Goal: Obtain resource: Obtain resource

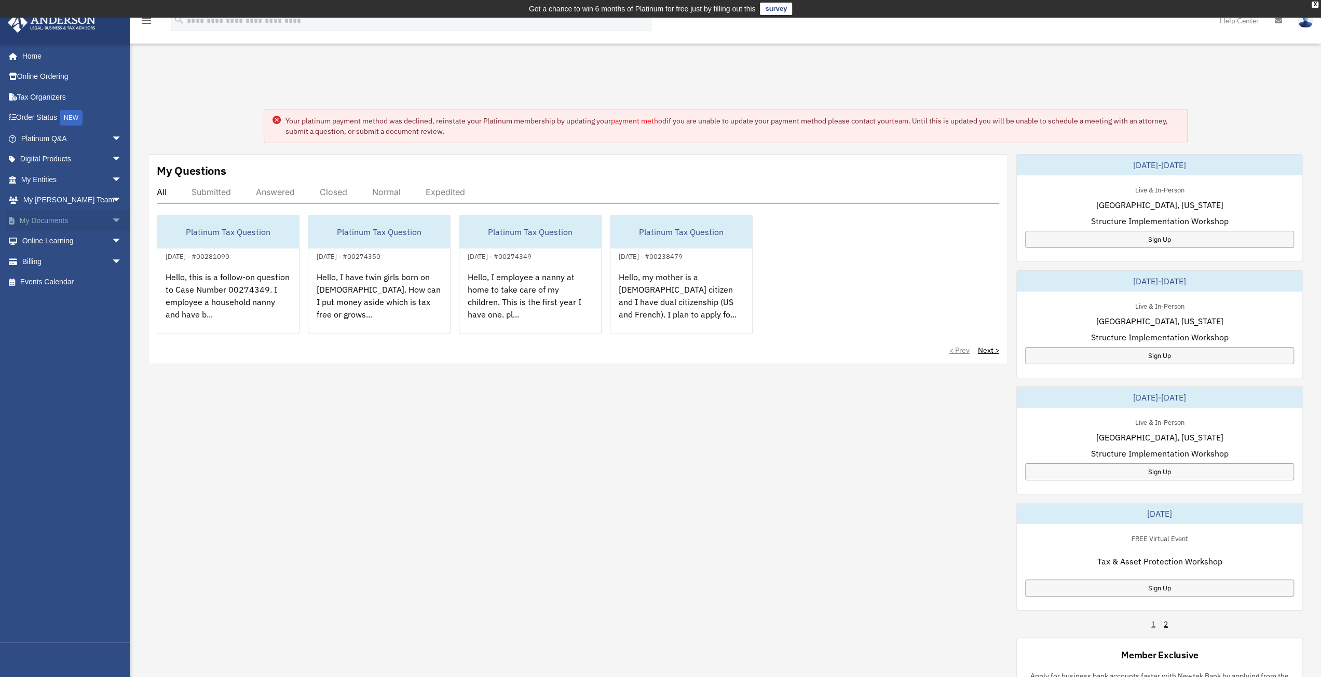
click at [112, 213] on span "arrow_drop_down" at bounding box center [122, 220] width 21 height 21
click at [49, 245] on link "Box" at bounding box center [76, 241] width 123 height 21
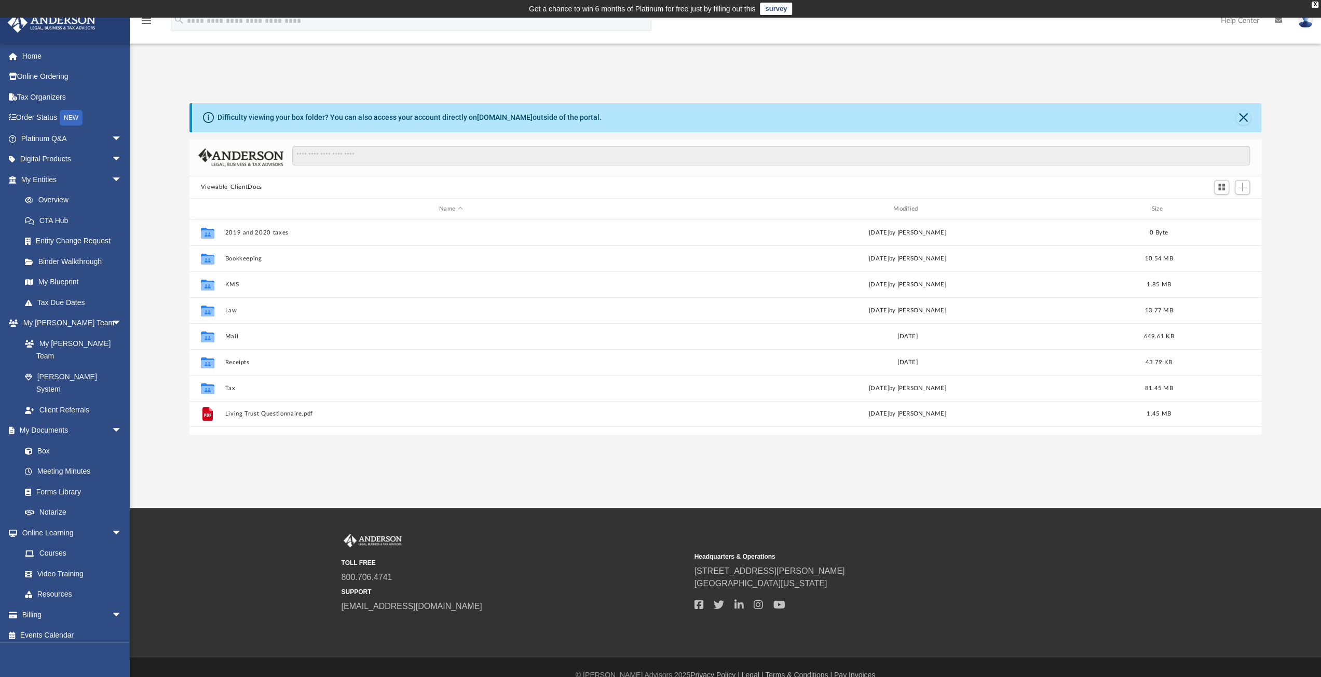
scroll to position [228, 1064]
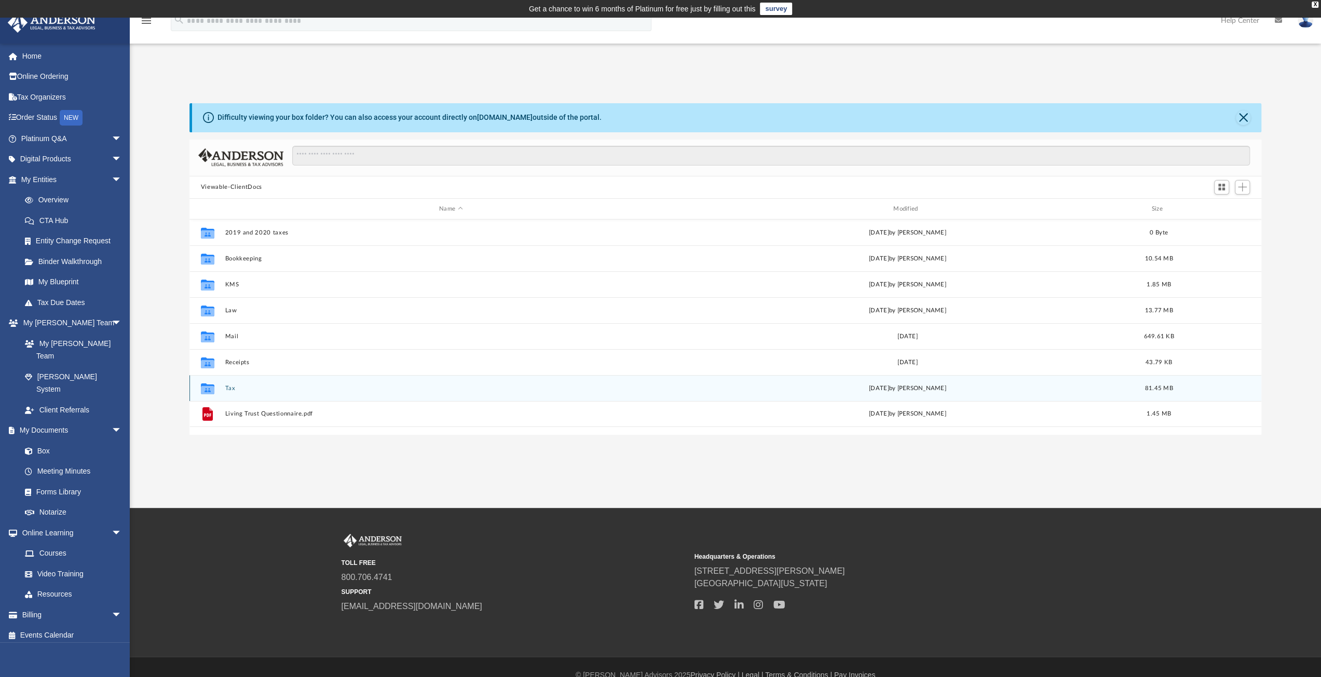
click at [227, 388] on button "Tax" at bounding box center [451, 388] width 452 height 7
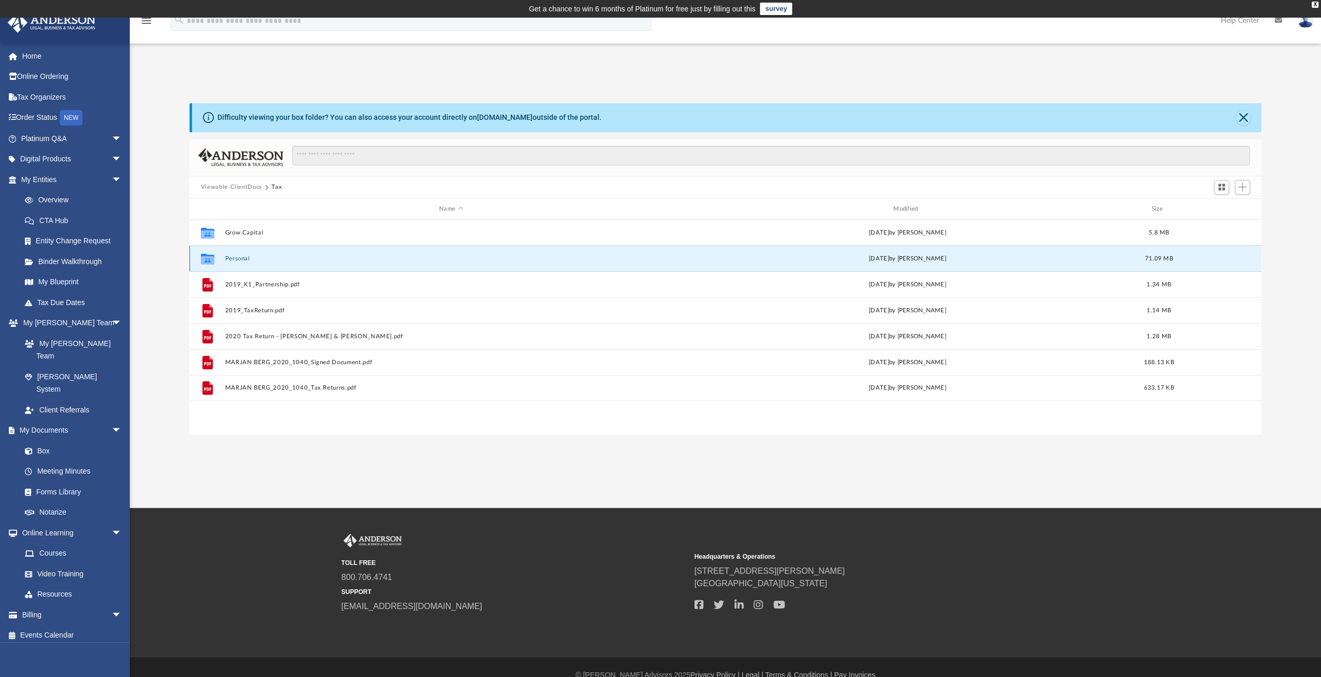
click at [236, 260] on button "Personal" at bounding box center [451, 258] width 452 height 7
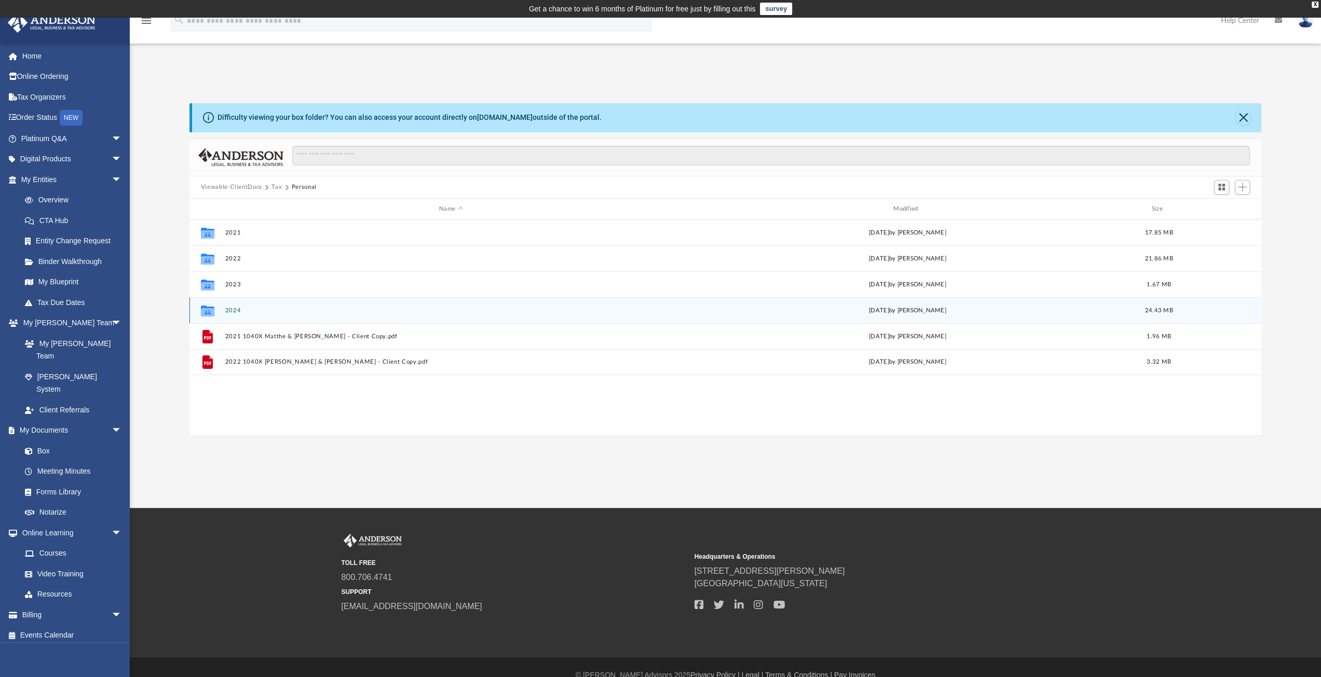
click at [227, 307] on button "2024" at bounding box center [451, 310] width 452 height 7
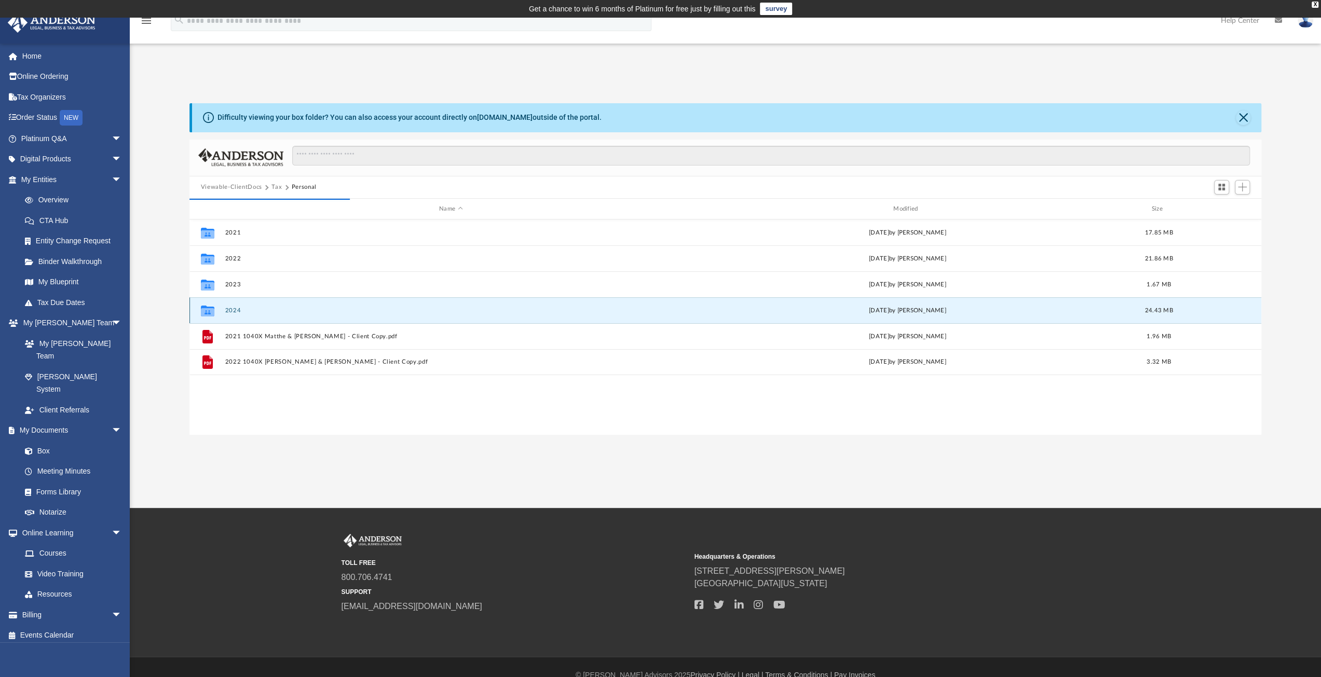
click at [235, 309] on button "2024" at bounding box center [451, 310] width 452 height 7
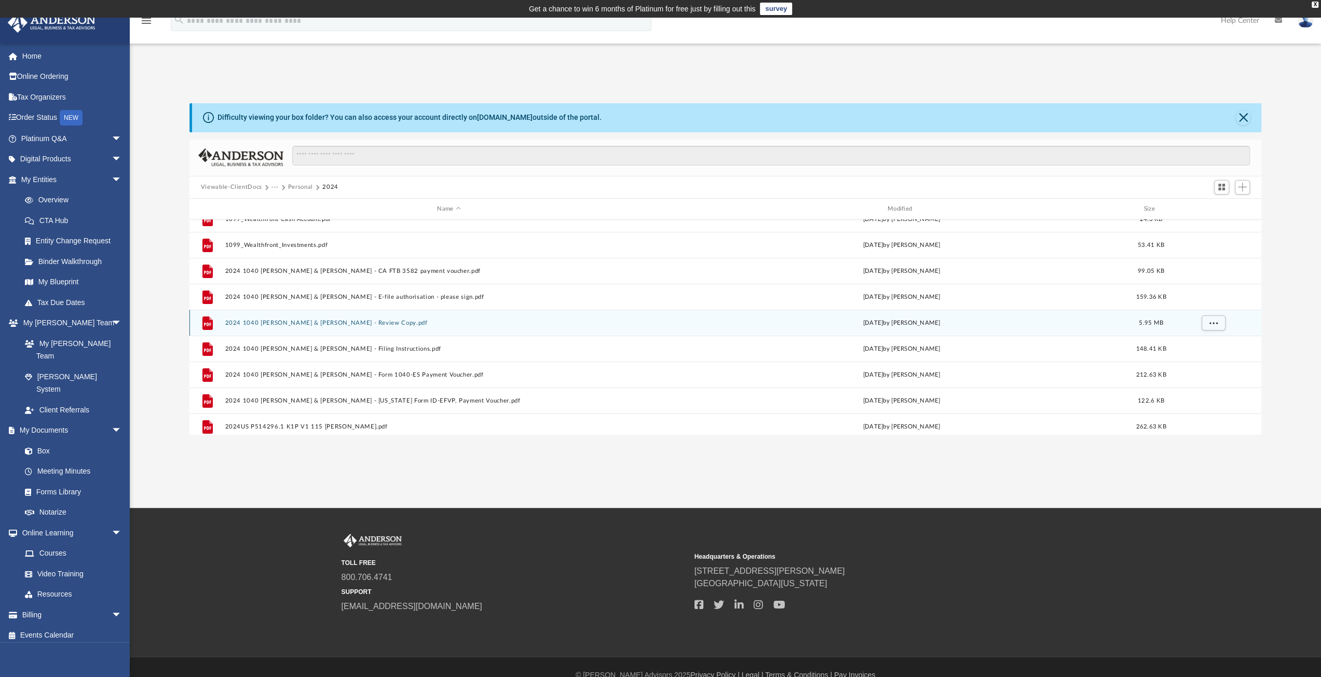
scroll to position [104, 0]
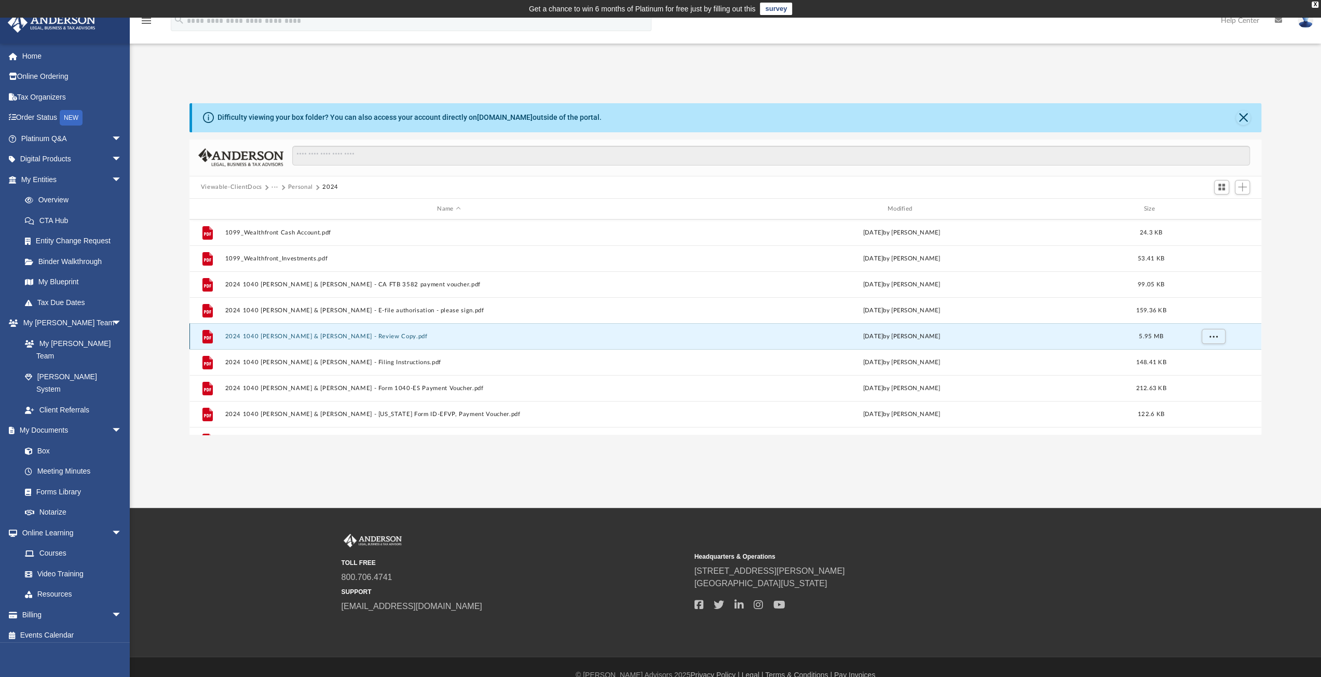
click at [361, 334] on button "2024 1040 [PERSON_NAME] & [PERSON_NAME] - Review Copy.pdf" at bounding box center [449, 336] width 448 height 7
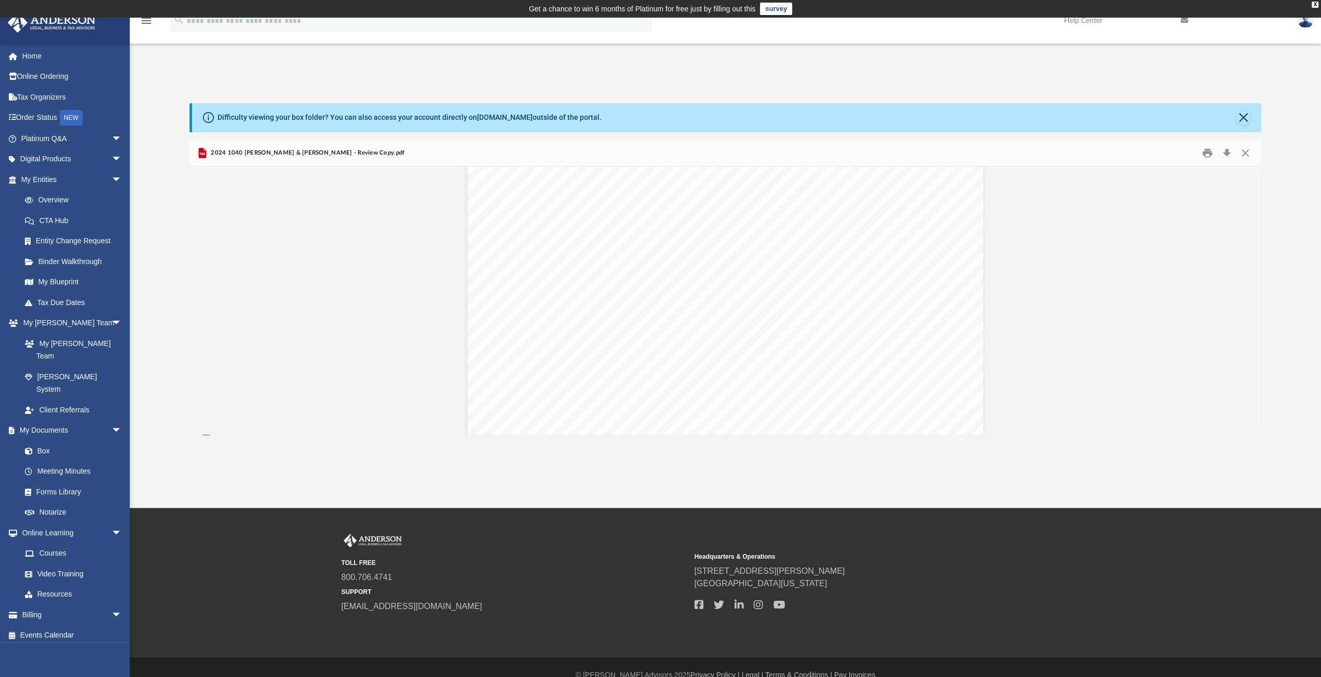
scroll to position [3010, 0]
